Goal: Task Accomplishment & Management: Use online tool/utility

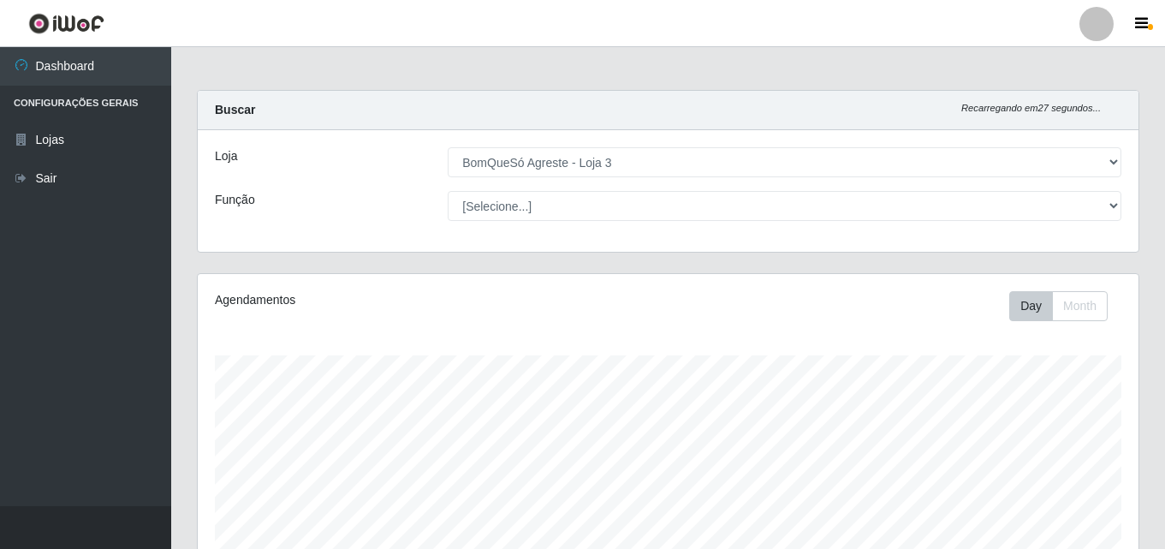
select select "215"
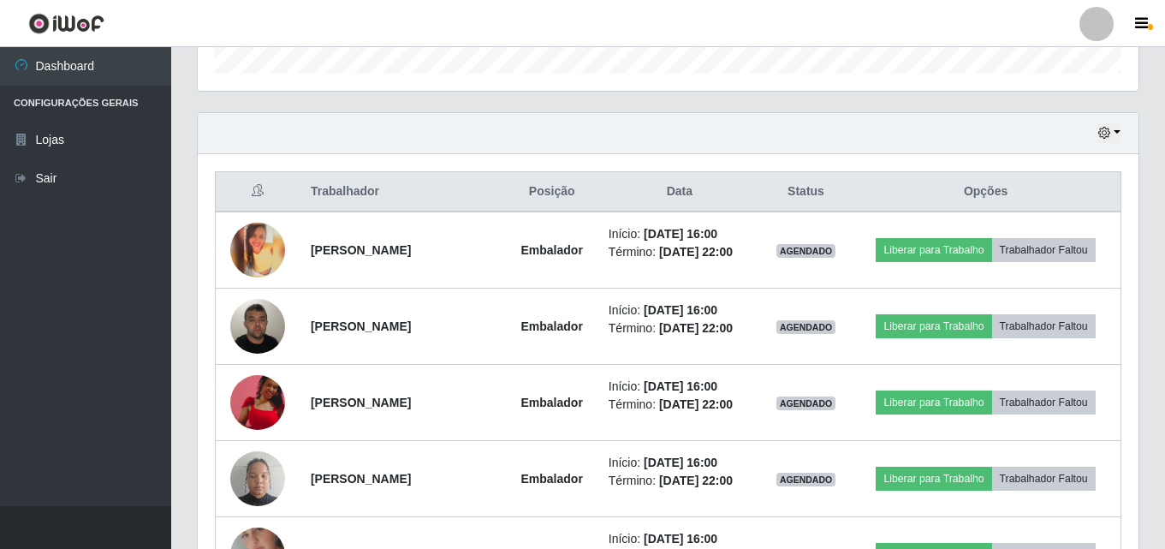
scroll to position [569, 0]
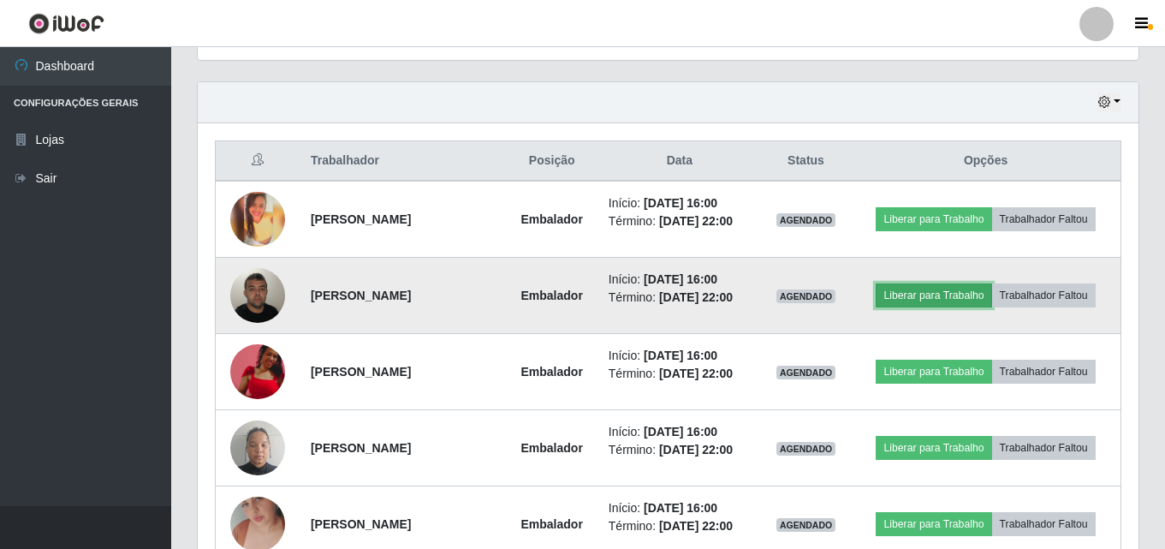
click at [913, 289] on button "Liberar para Trabalho" at bounding box center [934, 295] width 116 height 24
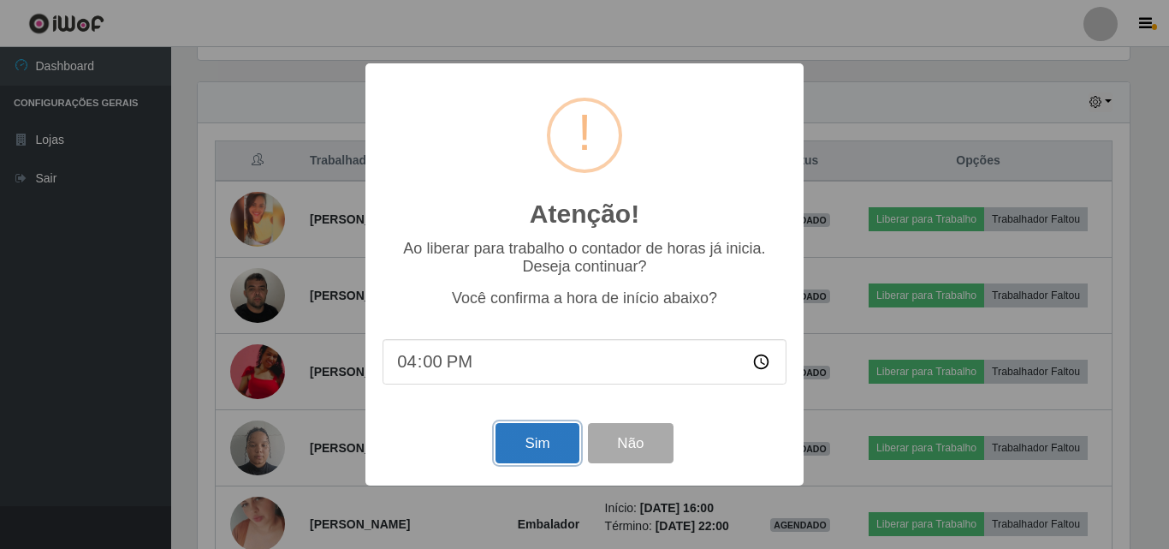
click at [537, 438] on button "Sim" at bounding box center [537, 443] width 83 height 40
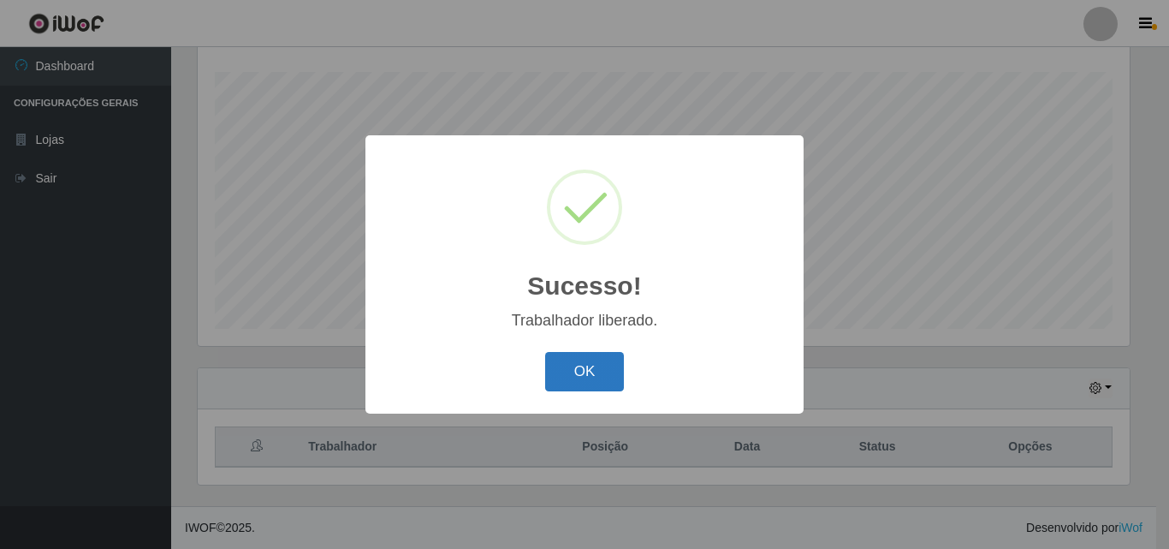
click at [589, 379] on button "OK" at bounding box center [585, 372] width 80 height 40
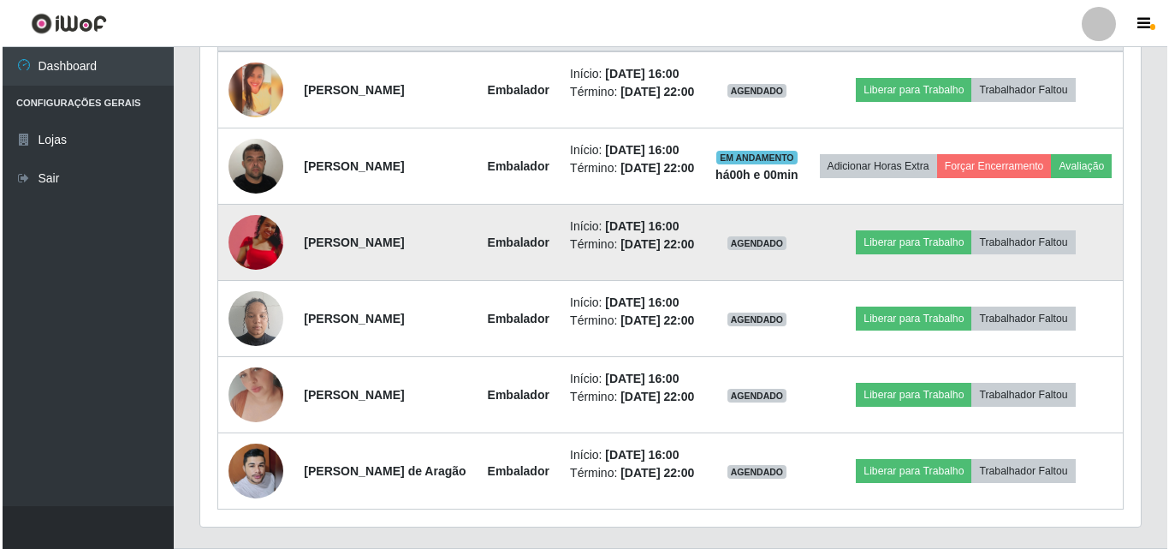
scroll to position [797, 0]
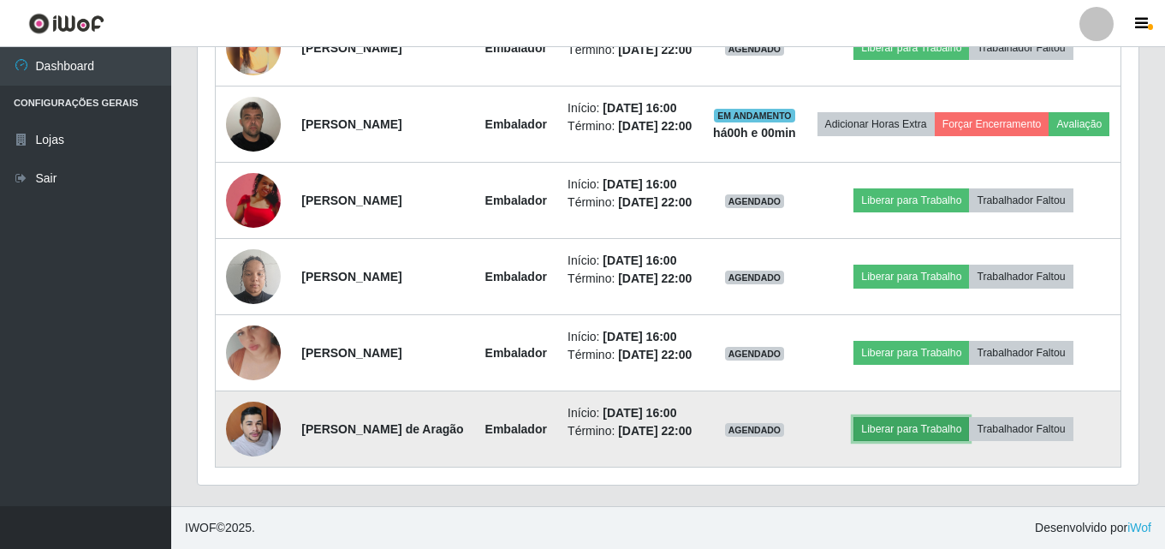
click at [910, 441] on button "Liberar para Trabalho" at bounding box center [912, 429] width 116 height 24
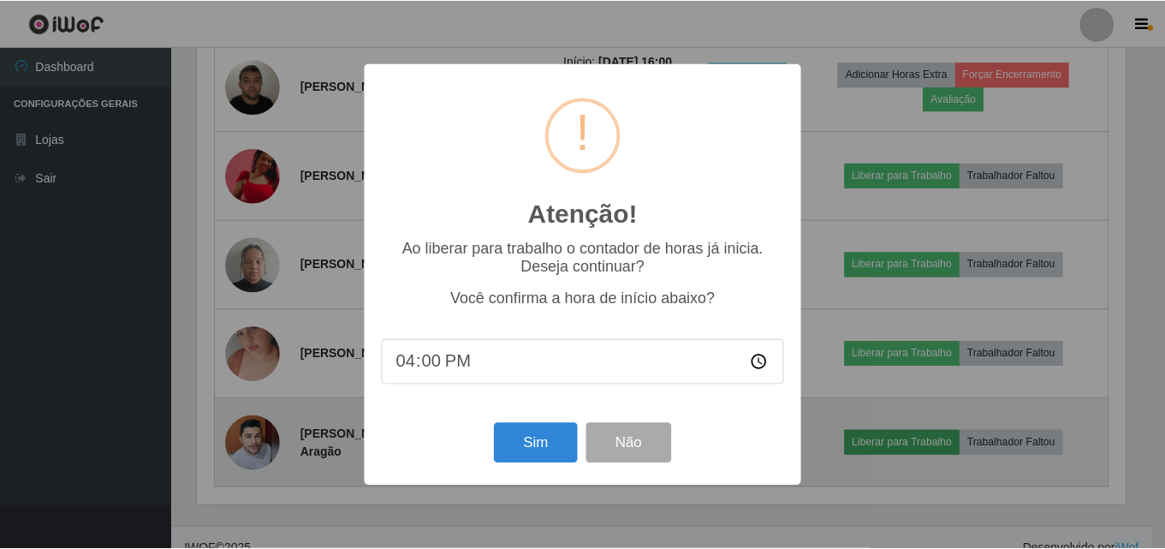
scroll to position [355, 932]
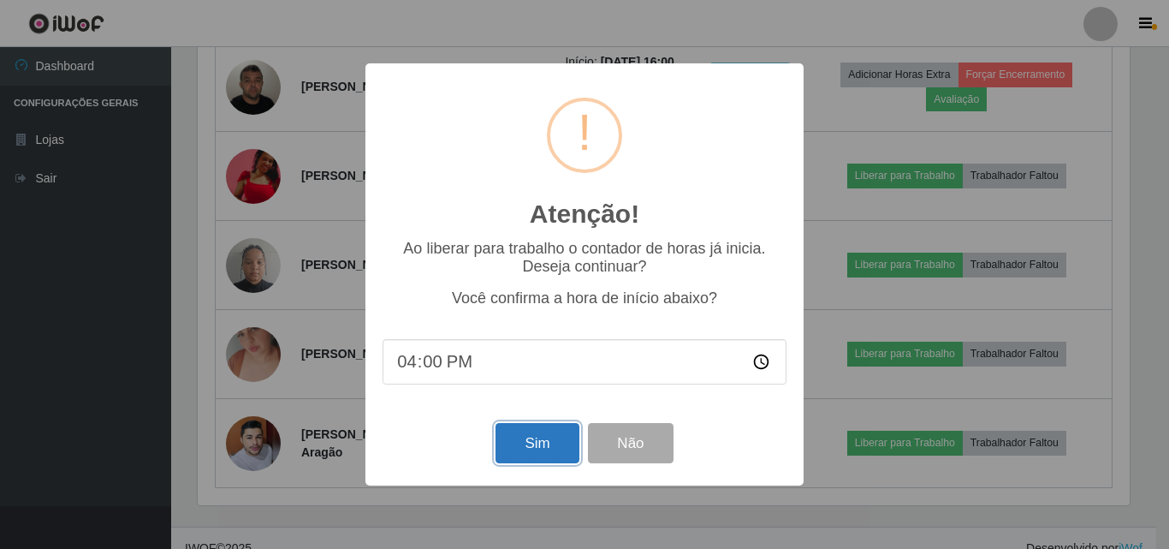
click at [512, 446] on button "Sim" at bounding box center [537, 443] width 83 height 40
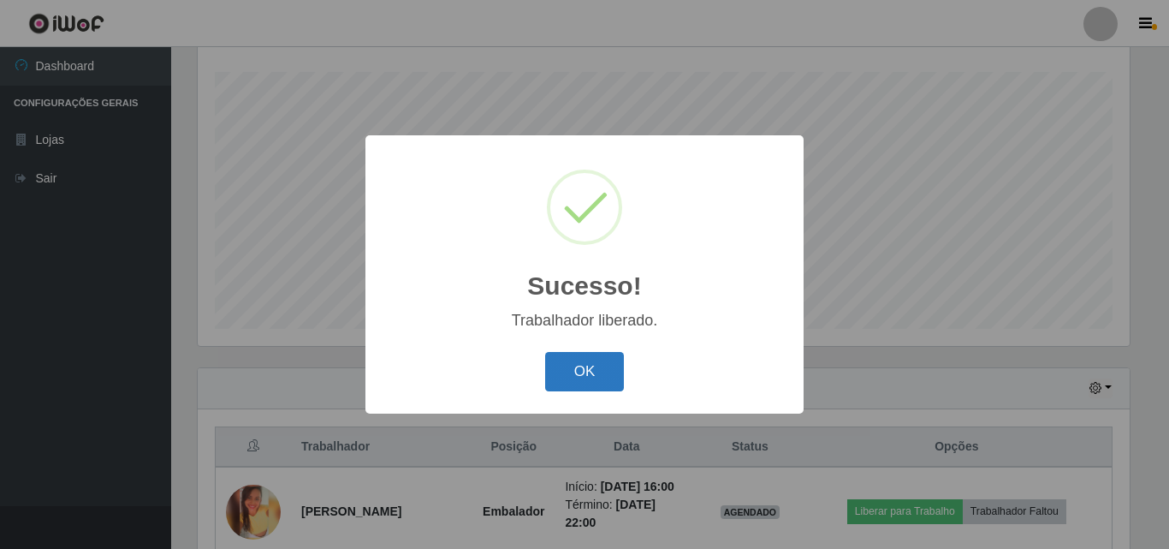
click at [580, 378] on button "OK" at bounding box center [585, 372] width 80 height 40
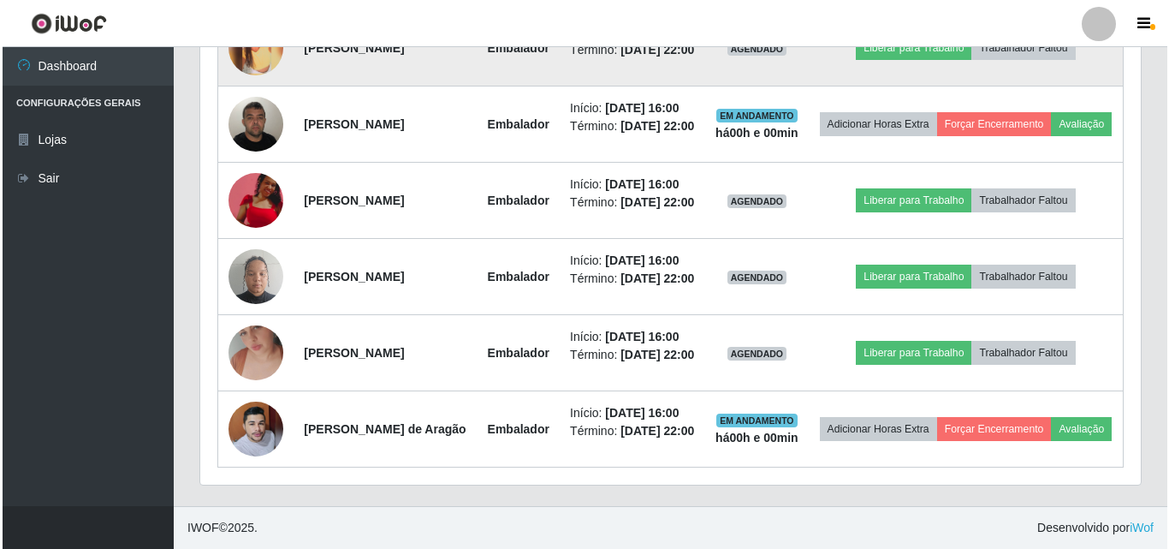
scroll to position [797, 0]
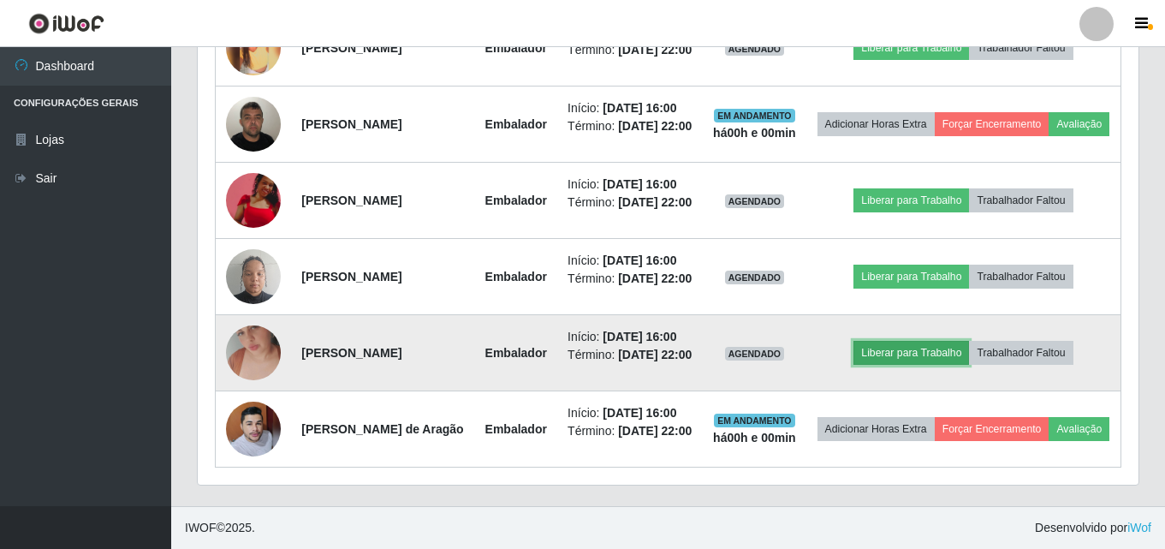
click at [921, 358] on button "Liberar para Trabalho" at bounding box center [912, 353] width 116 height 24
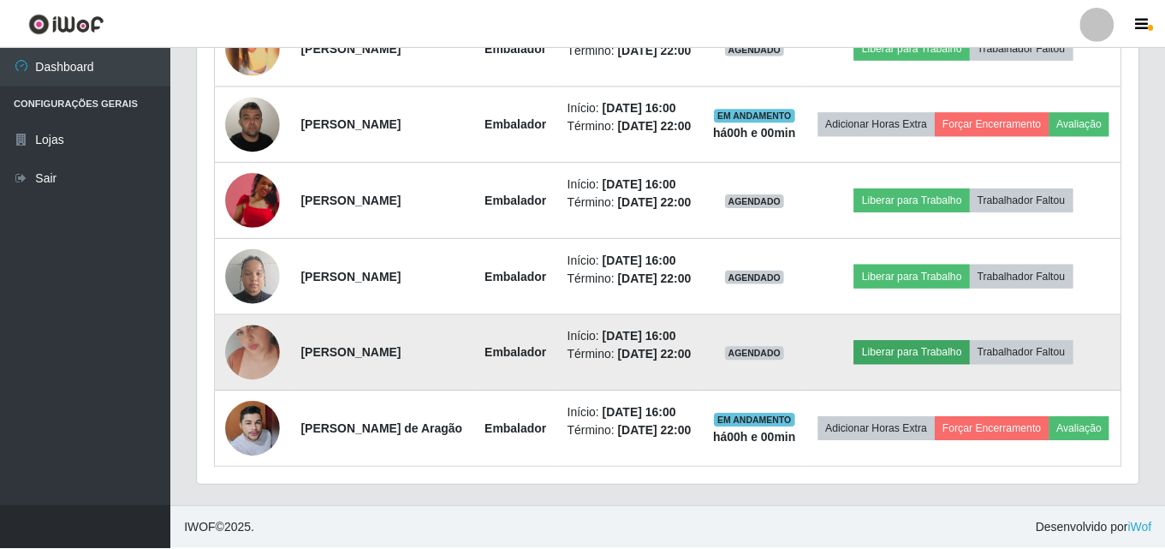
scroll to position [355, 932]
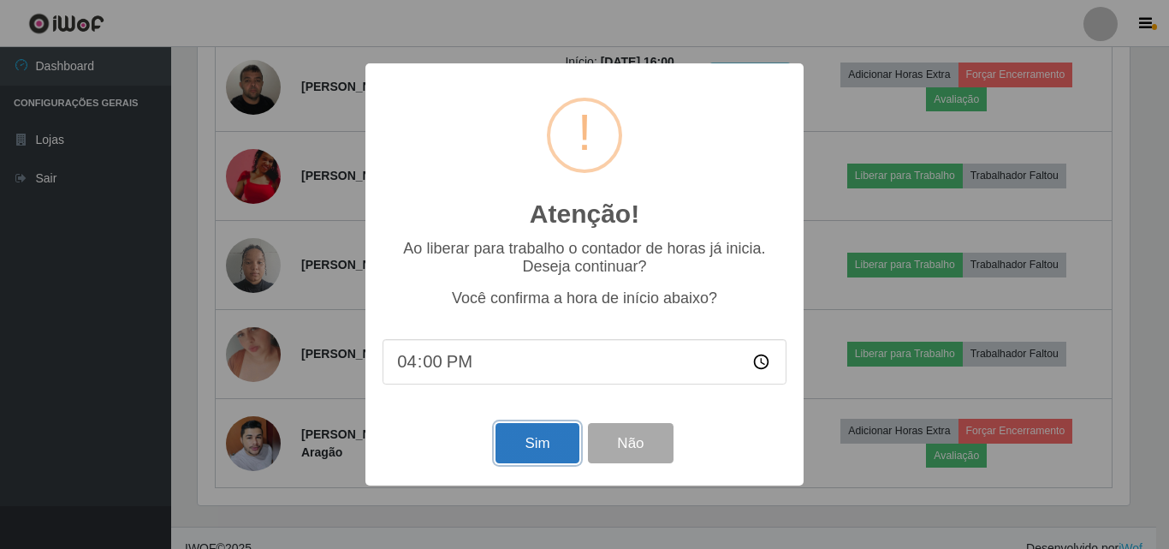
click at [526, 446] on button "Sim" at bounding box center [537, 443] width 83 height 40
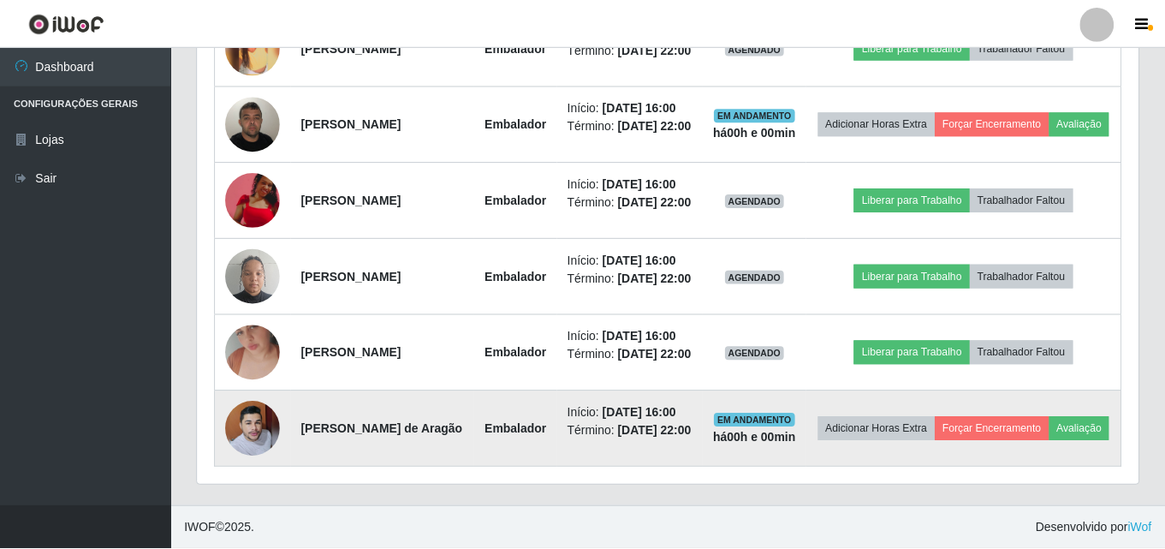
scroll to position [0, 0]
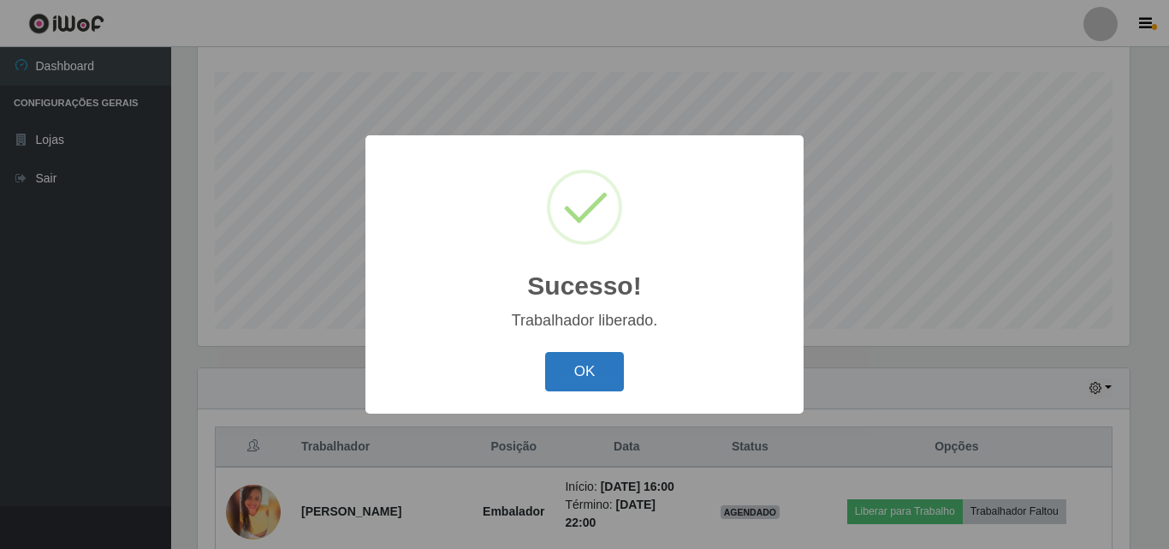
click at [611, 371] on button "OK" at bounding box center [585, 372] width 80 height 40
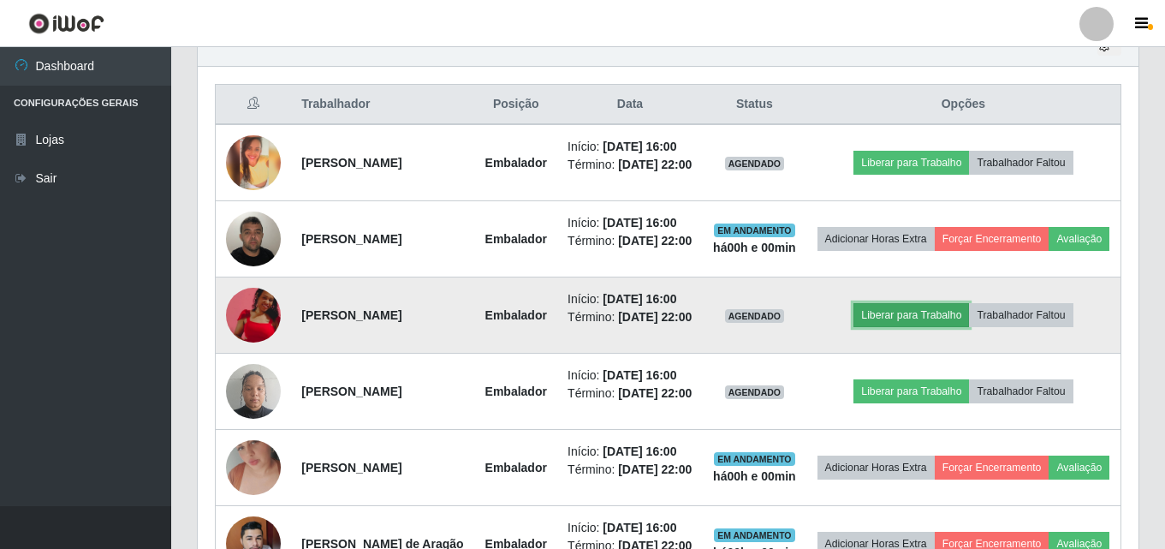
click at [914, 327] on button "Liberar para Trabalho" at bounding box center [912, 315] width 116 height 24
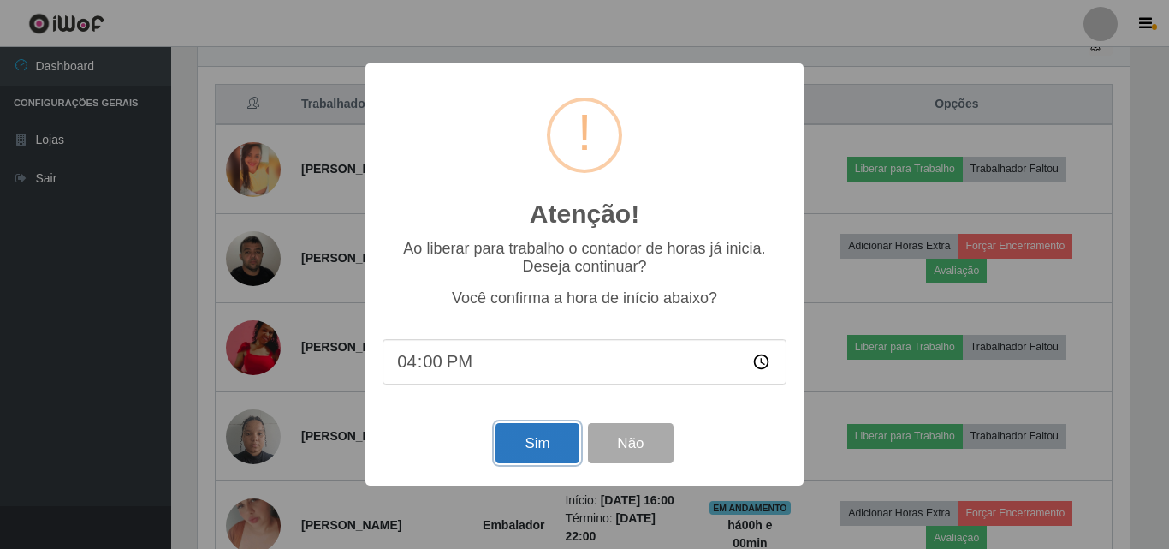
click at [509, 445] on button "Sim" at bounding box center [537, 443] width 83 height 40
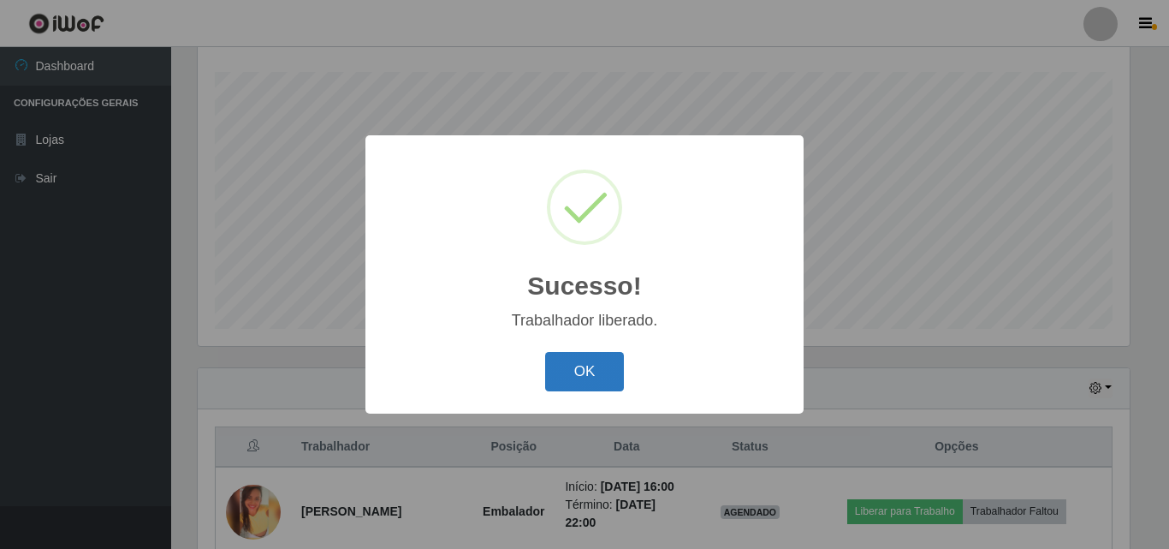
click at [562, 377] on button "OK" at bounding box center [585, 372] width 80 height 40
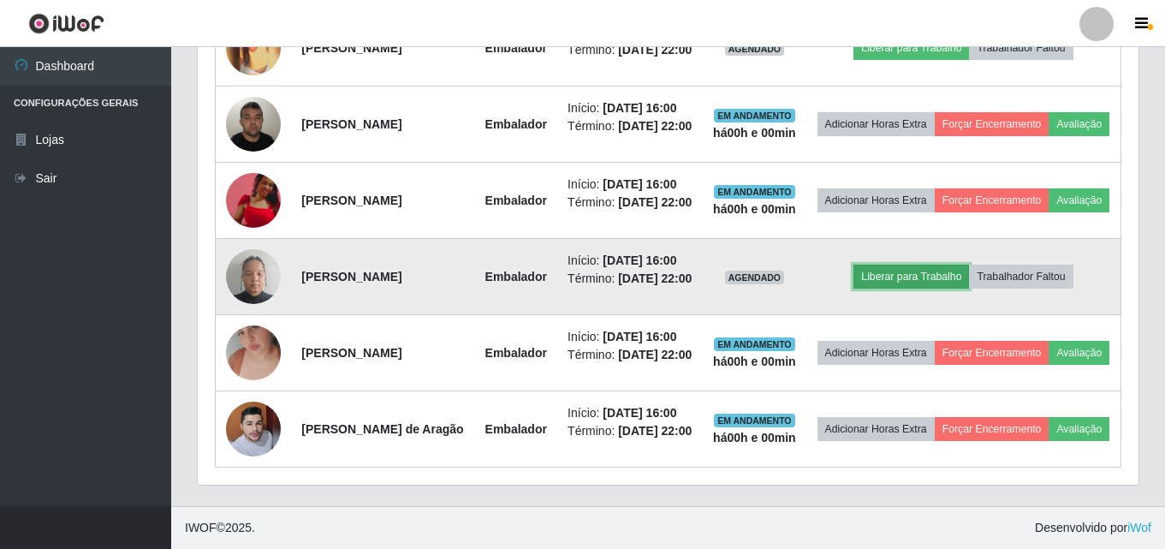
click at [917, 265] on button "Liberar para Trabalho" at bounding box center [912, 277] width 116 height 24
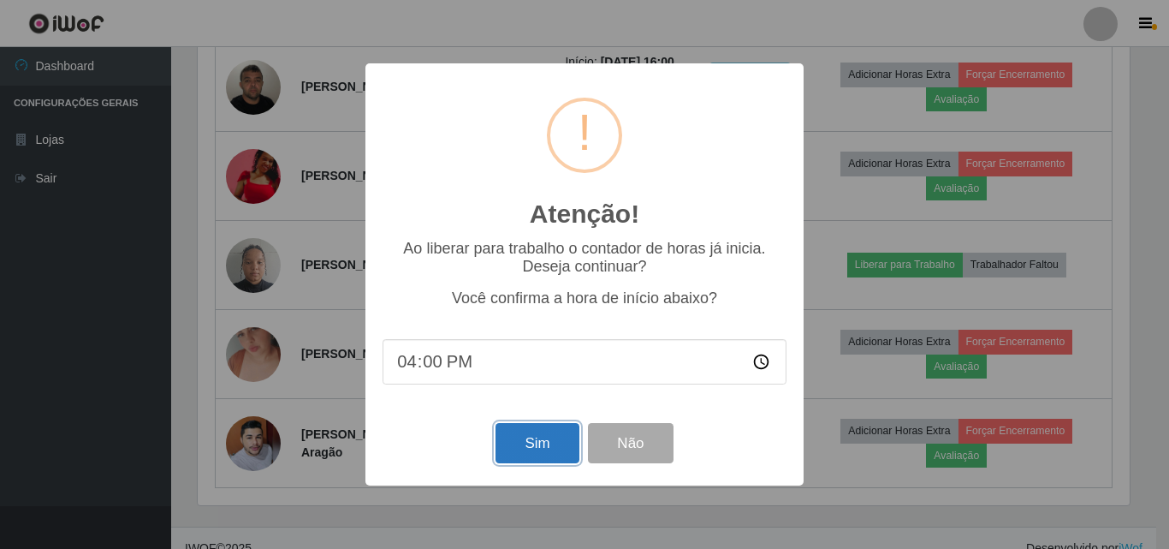
click at [526, 440] on button "Sim" at bounding box center [537, 443] width 83 height 40
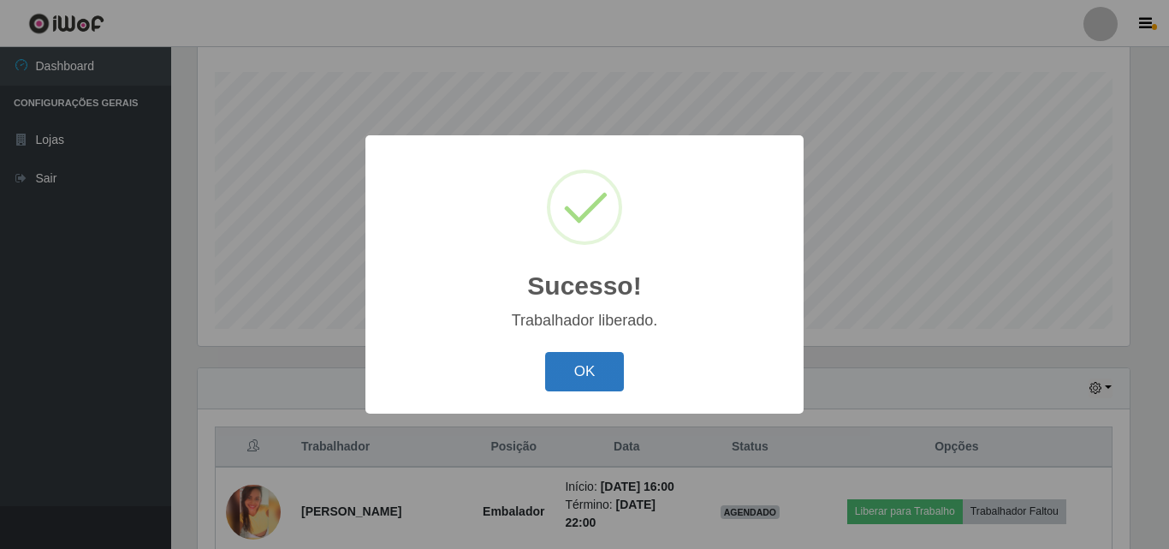
click at [597, 373] on button "OK" at bounding box center [585, 372] width 80 height 40
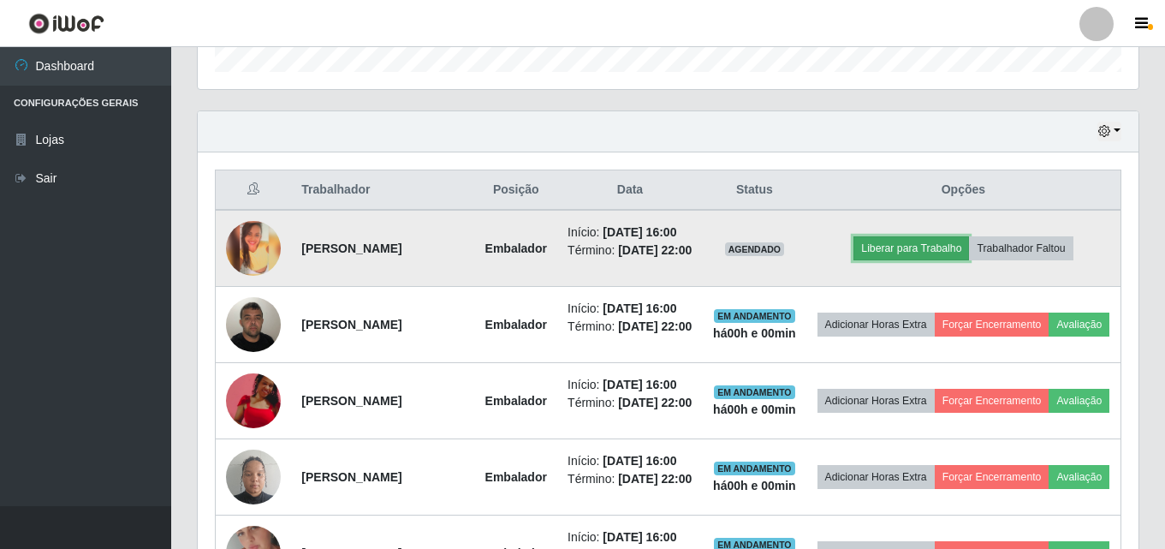
click at [944, 251] on button "Liberar para Trabalho" at bounding box center [912, 248] width 116 height 24
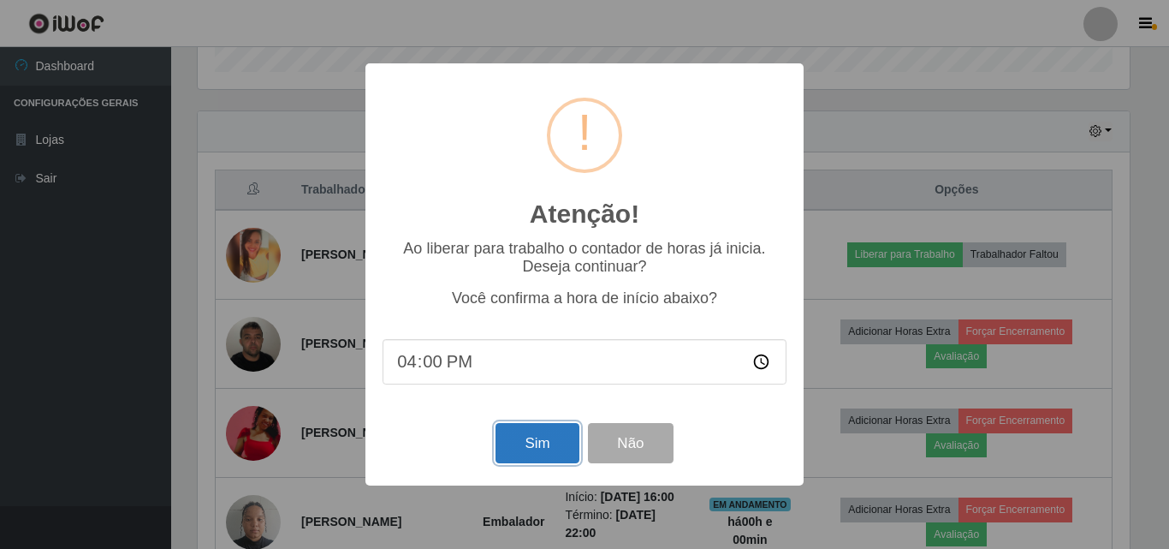
click at [539, 446] on button "Sim" at bounding box center [537, 443] width 83 height 40
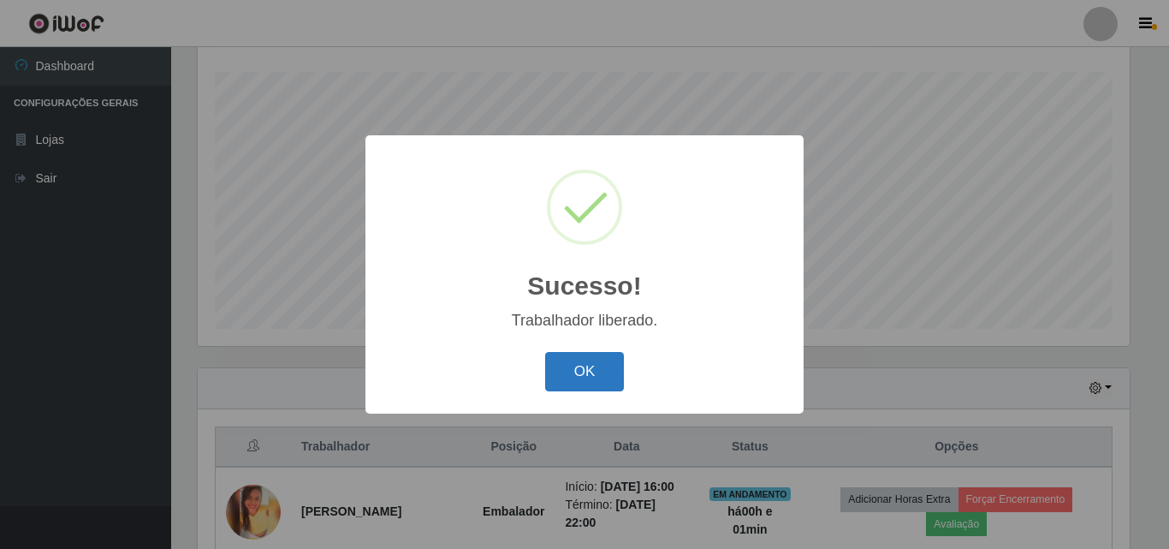
drag, startPoint x: 569, startPoint y: 375, endPoint x: 580, endPoint y: 374, distance: 11.2
click at [580, 374] on button "OK" at bounding box center [585, 372] width 80 height 40
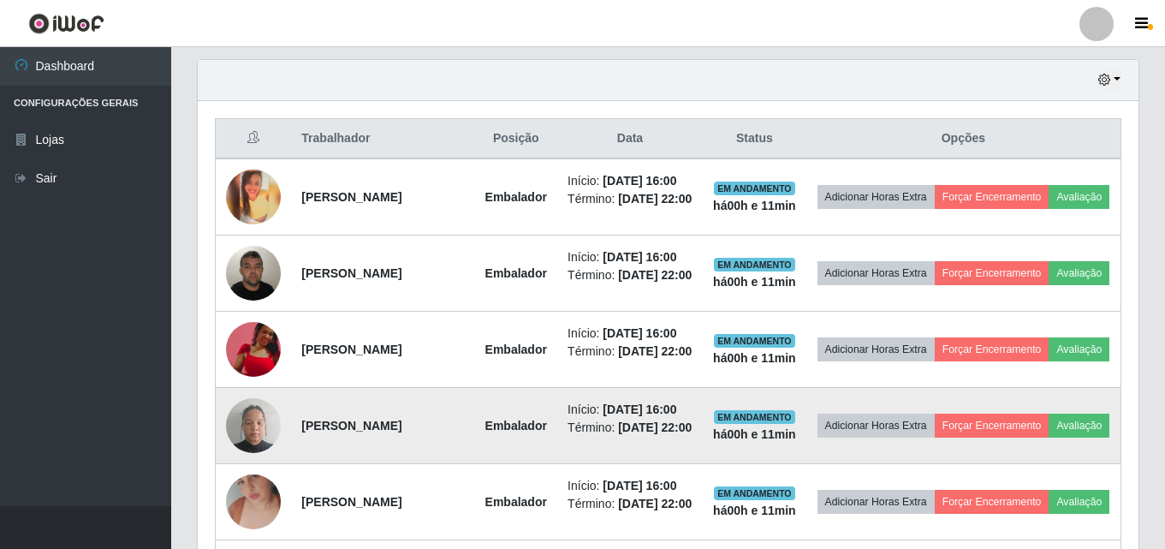
scroll to position [561, 0]
